Goal: Task Accomplishment & Management: Manage account settings

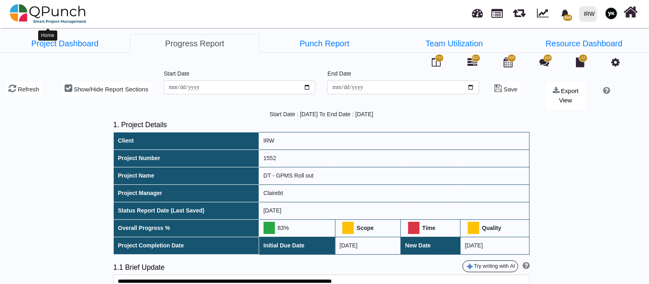
click at [49, 8] on img at bounding box center [48, 14] width 77 height 24
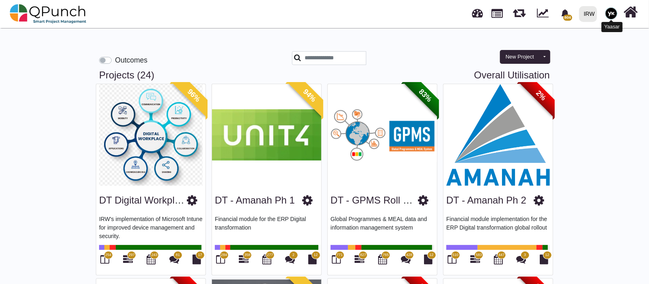
click at [570, 15] on img at bounding box center [611, 13] width 12 height 12
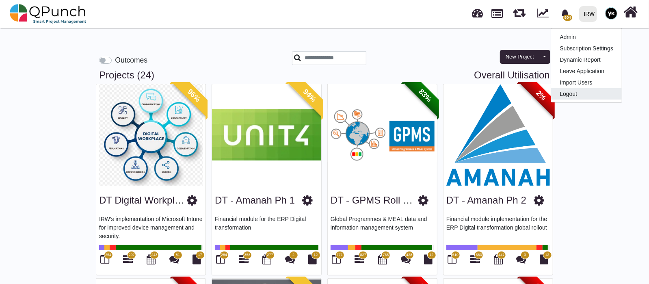
click at [570, 90] on link "Logout" at bounding box center [586, 93] width 71 height 11
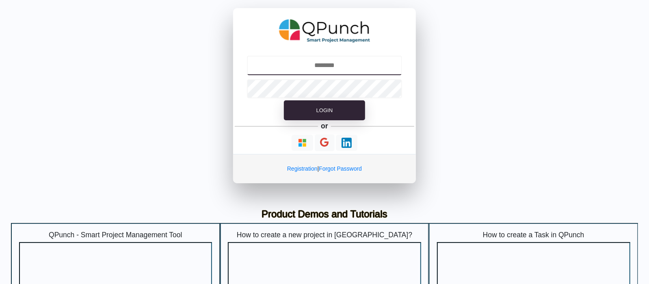
click at [356, 73] on input "text" at bounding box center [325, 66] width 156 height 20
type input "**********"
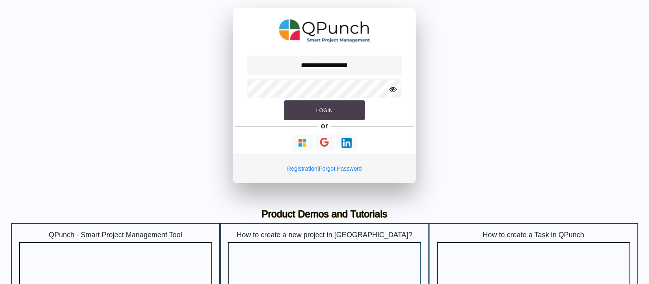
click at [313, 111] on button "Login" at bounding box center [324, 110] width 81 height 20
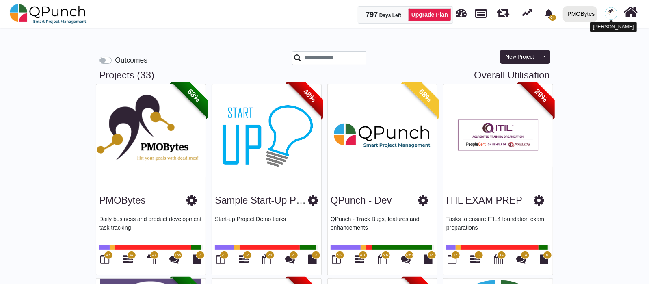
click at [570, 13] on img at bounding box center [611, 13] width 12 height 12
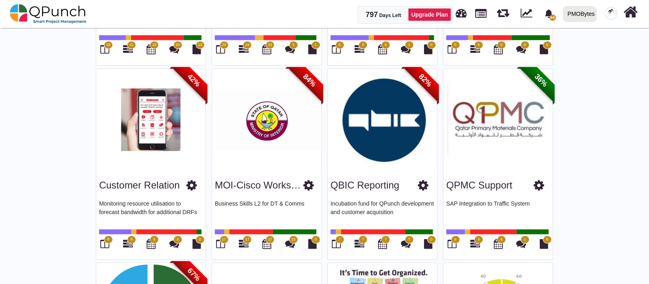
scroll to position [589, 0]
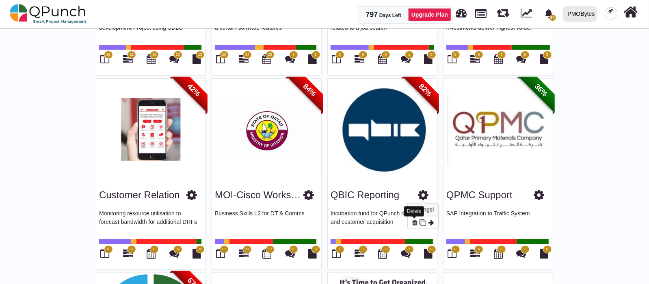
click at [416, 220] on icon at bounding box center [414, 222] width 5 height 7
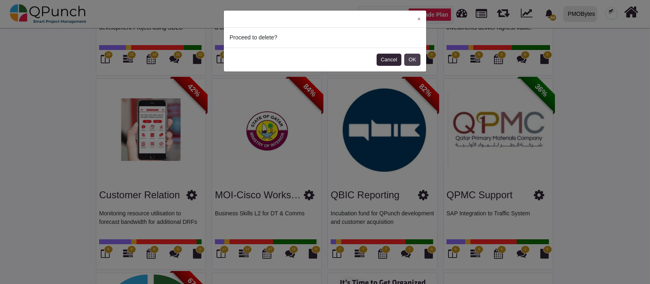
click at [418, 60] on button "OK" at bounding box center [412, 60] width 16 height 12
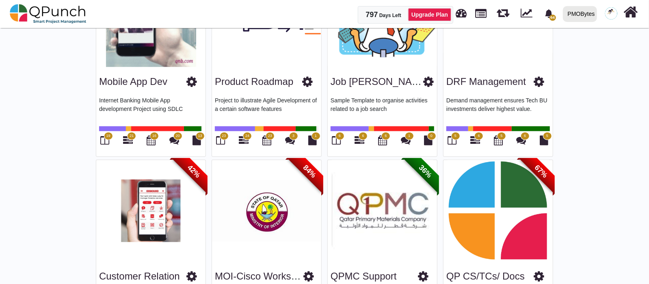
scroll to position [355, 0]
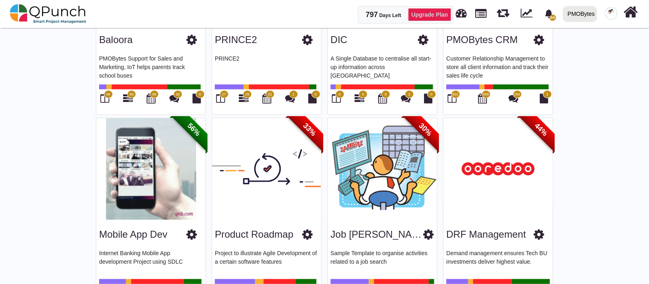
click at [423, 17] on link "Upgrade Plan" at bounding box center [429, 14] width 43 height 13
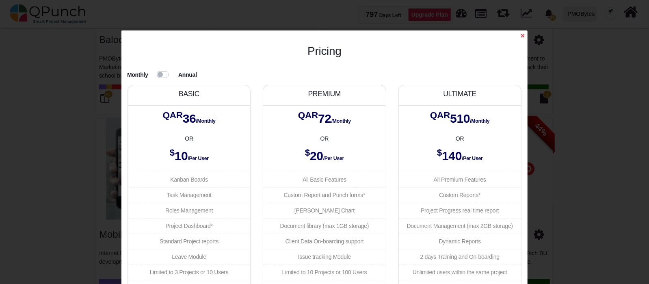
click at [173, 69] on label at bounding box center [173, 69] width 0 height 0
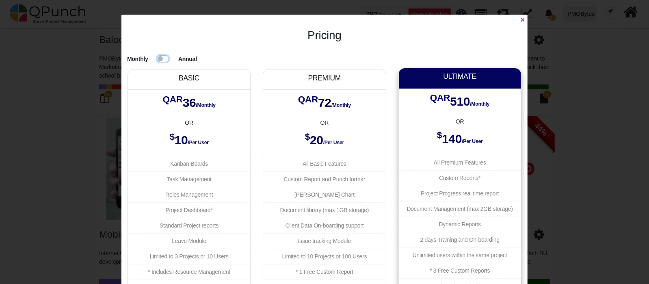
scroll to position [67, 0]
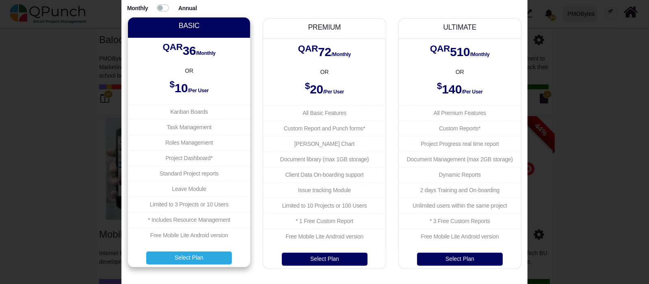
click at [181, 229] on button "Select Plan" at bounding box center [189, 257] width 86 height 13
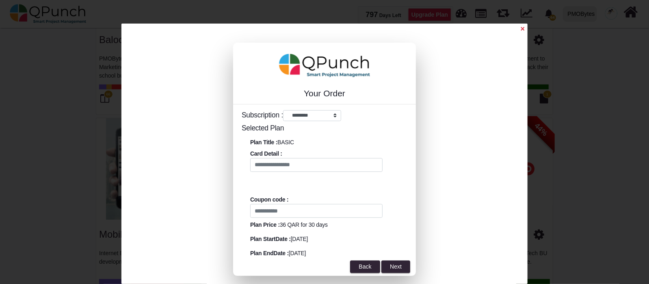
scroll to position [0, 0]
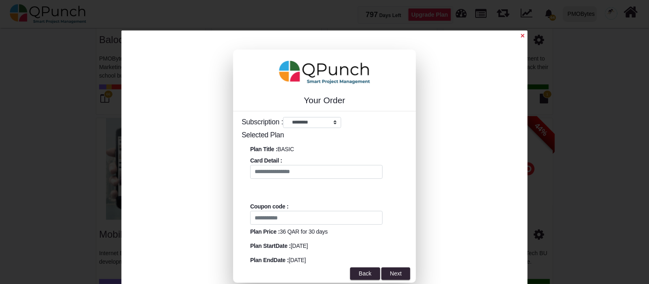
click at [522, 34] on span "×" at bounding box center [523, 36] width 4 height 8
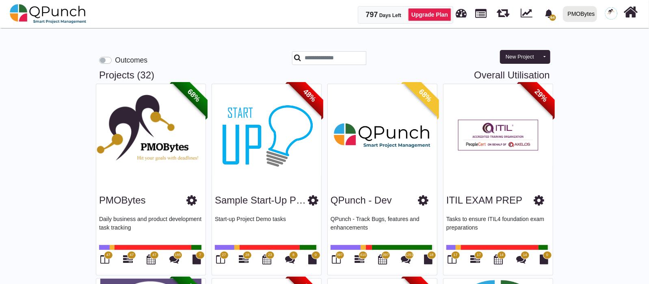
click at [492, 75] on link "Overall Utilisation" at bounding box center [512, 75] width 76 height 12
select select "**********"
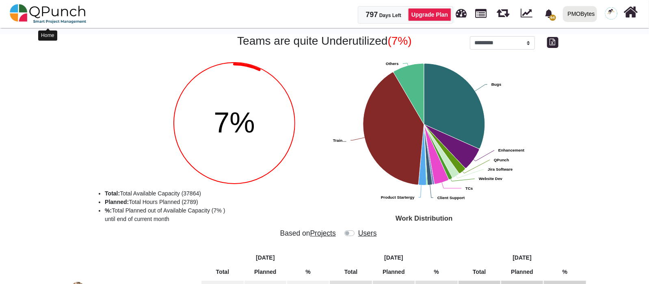
click at [50, 15] on img at bounding box center [48, 14] width 77 height 24
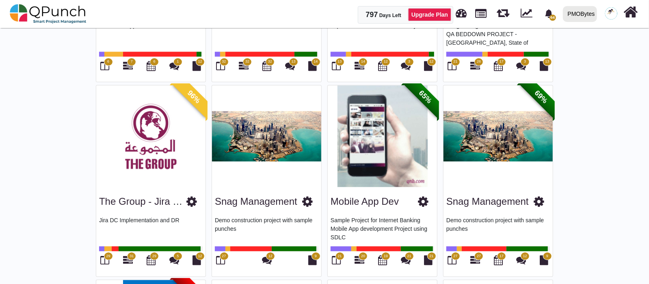
scroll to position [1168, 0]
